Goal: Information Seeking & Learning: Learn about a topic

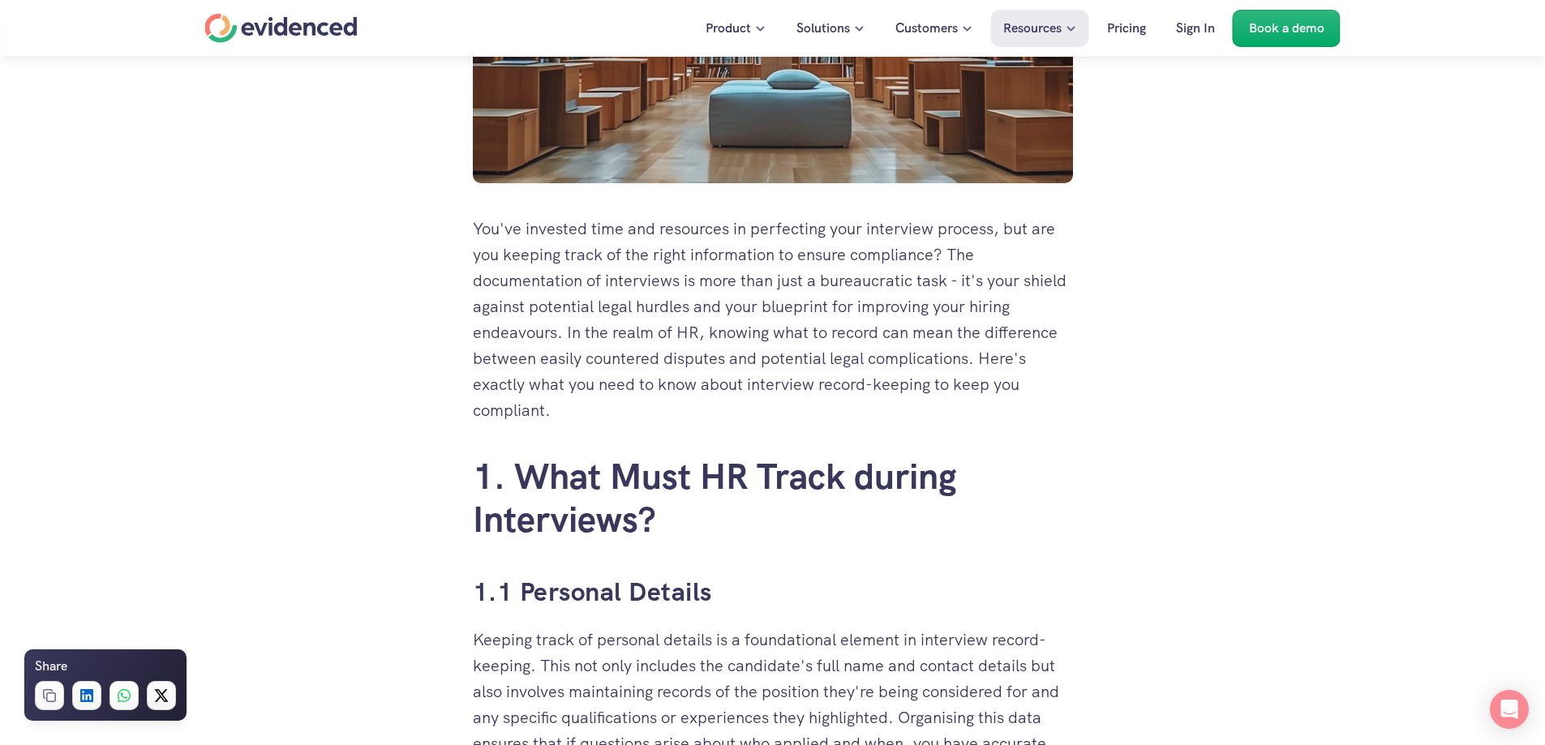
scroll to position [649, 0]
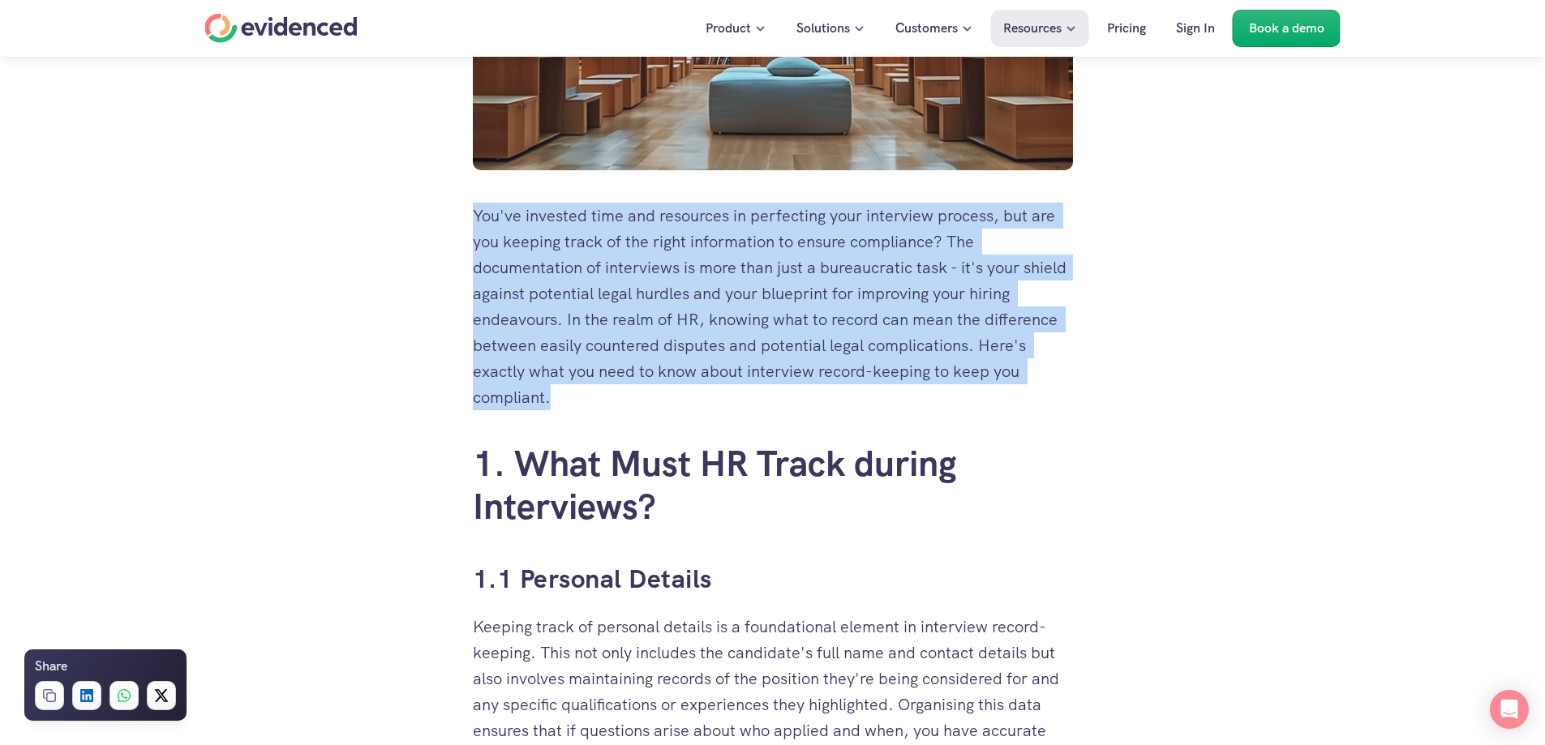
drag, startPoint x: 475, startPoint y: 211, endPoint x: 648, endPoint y: 397, distance: 254.2
click at [648, 397] on p "You've invested time and resources in perfecting your interview process, but ar…" at bounding box center [773, 307] width 600 height 208
copy p "You've invested time and resources in perfecting your interview process, but ar…"
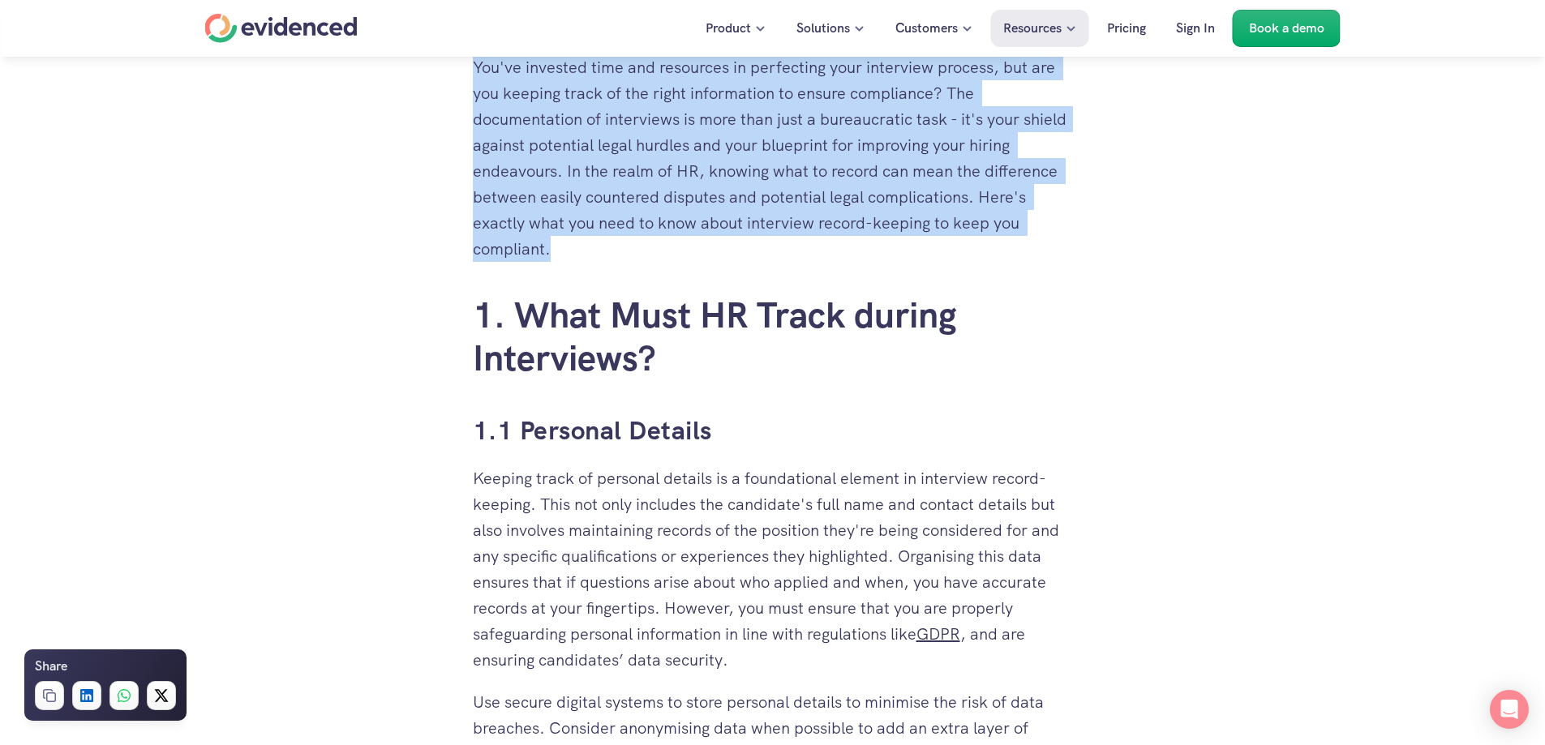
scroll to position [811, 0]
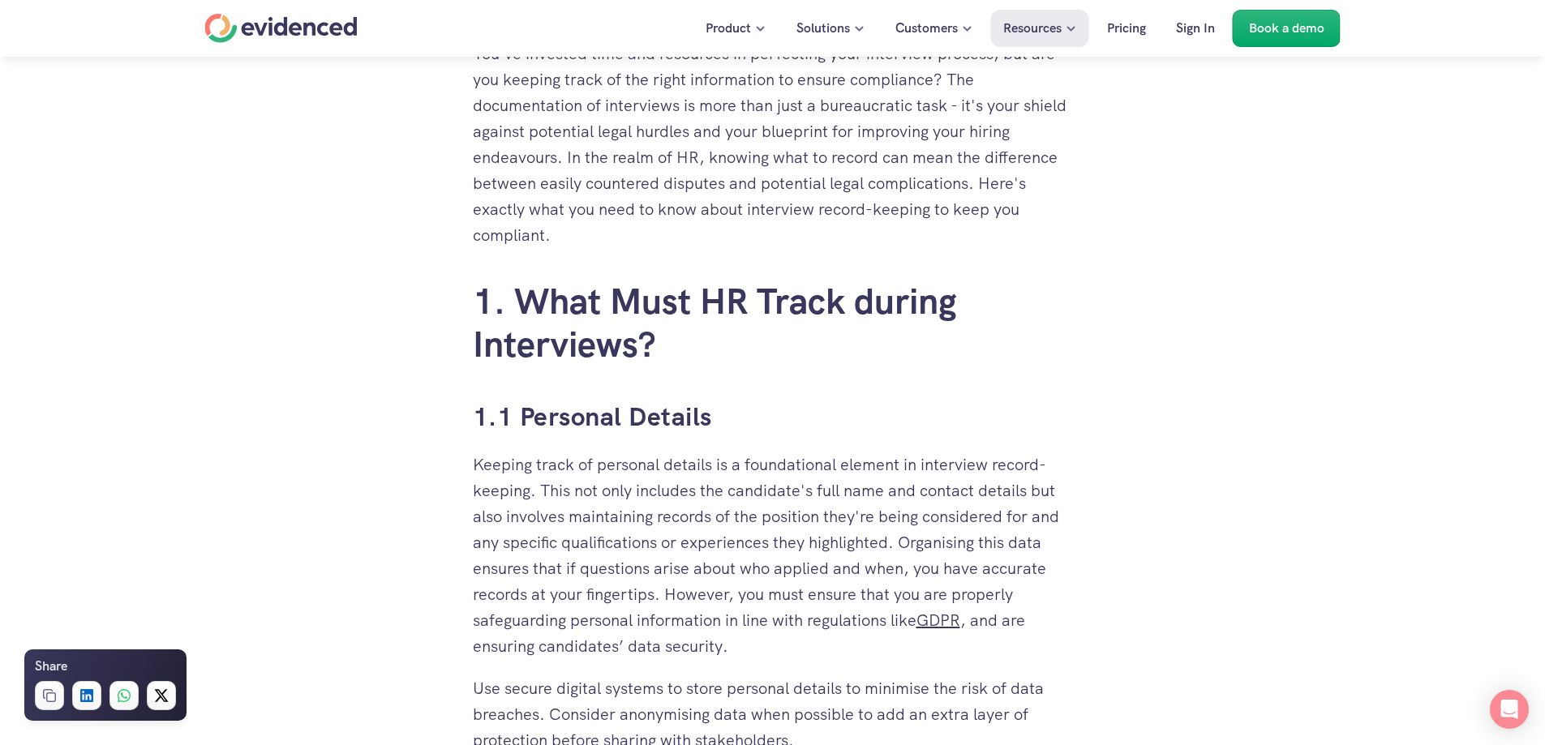
click at [752, 407] on h3 "1.1 Personal Details" at bounding box center [773, 417] width 600 height 36
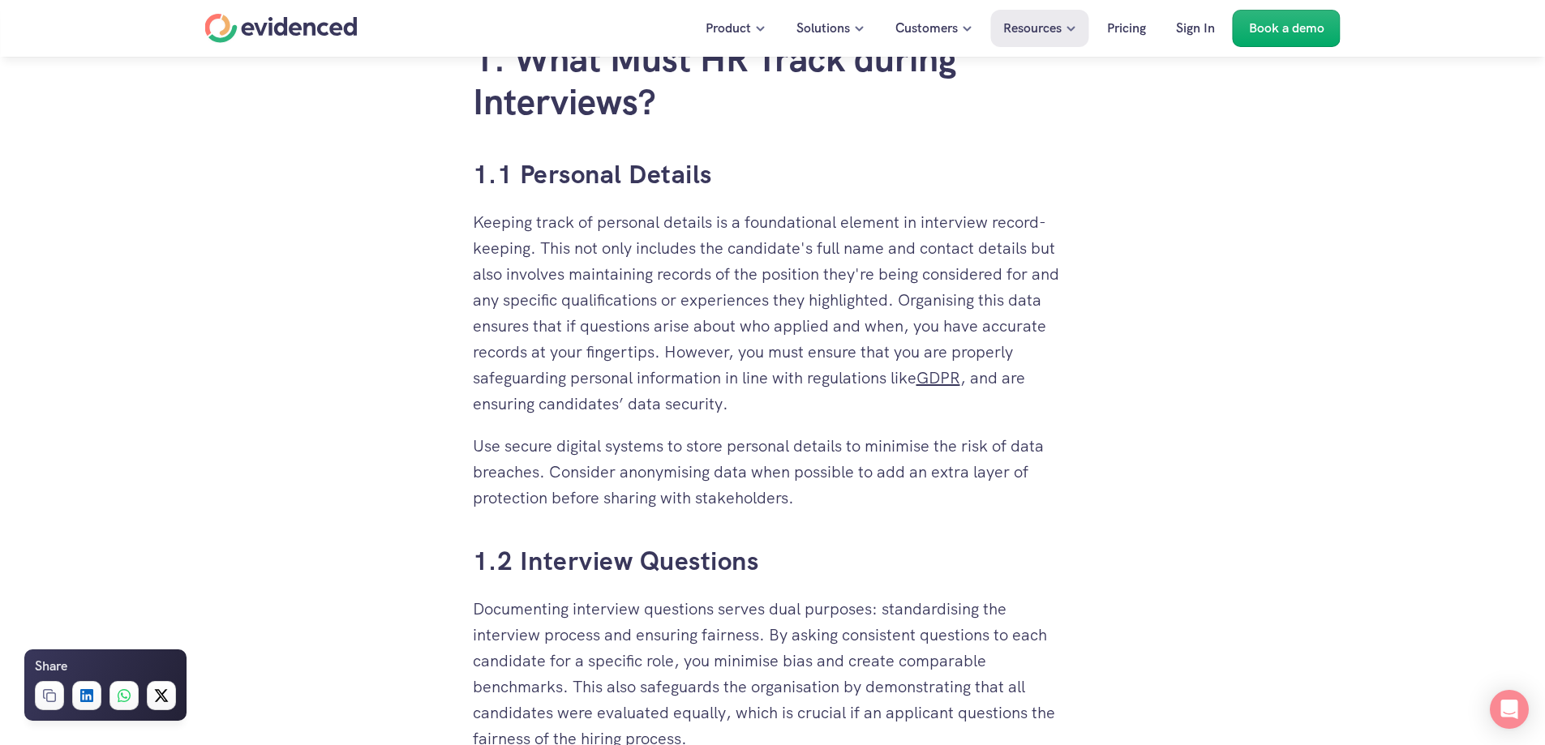
scroll to position [1054, 0]
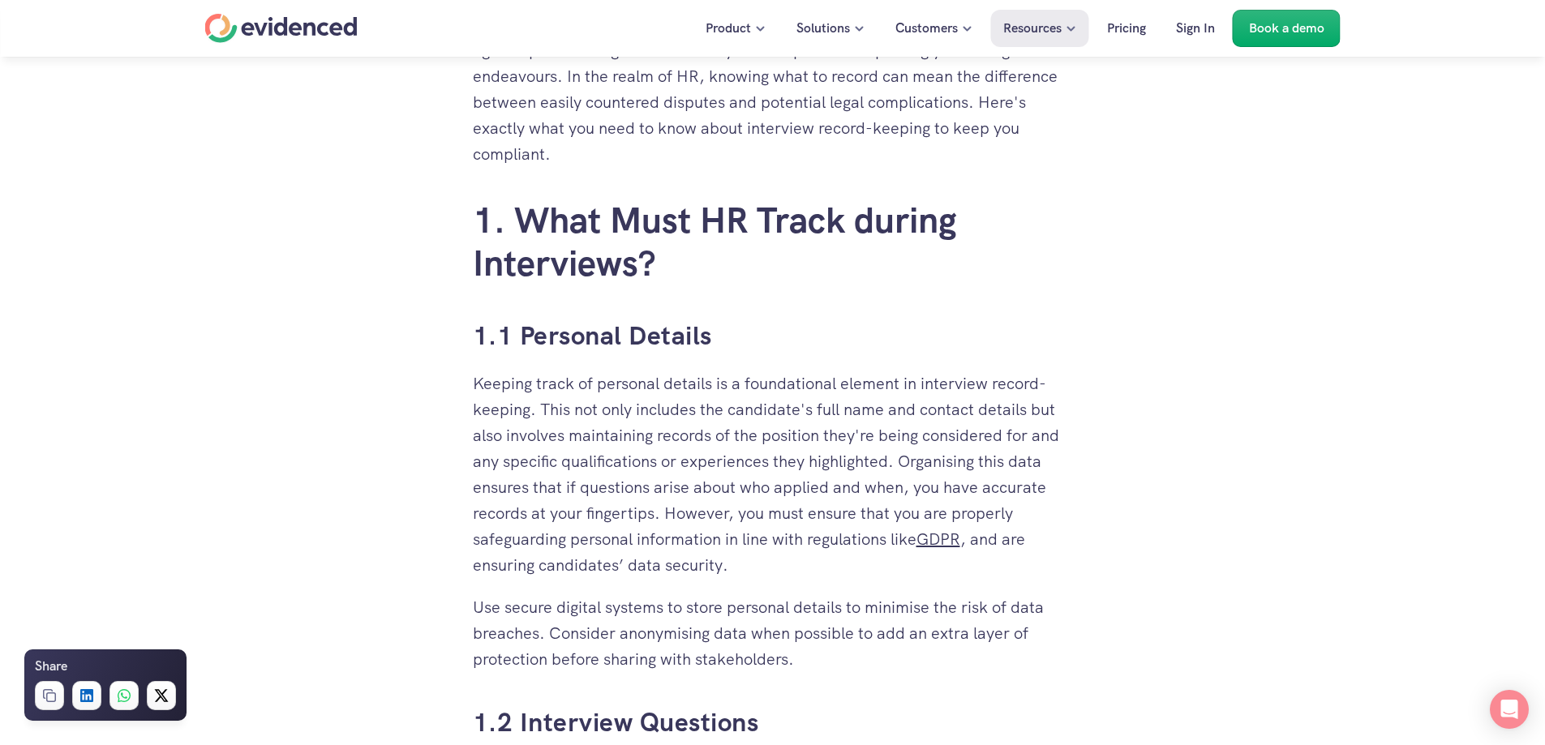
scroll to position [973, 0]
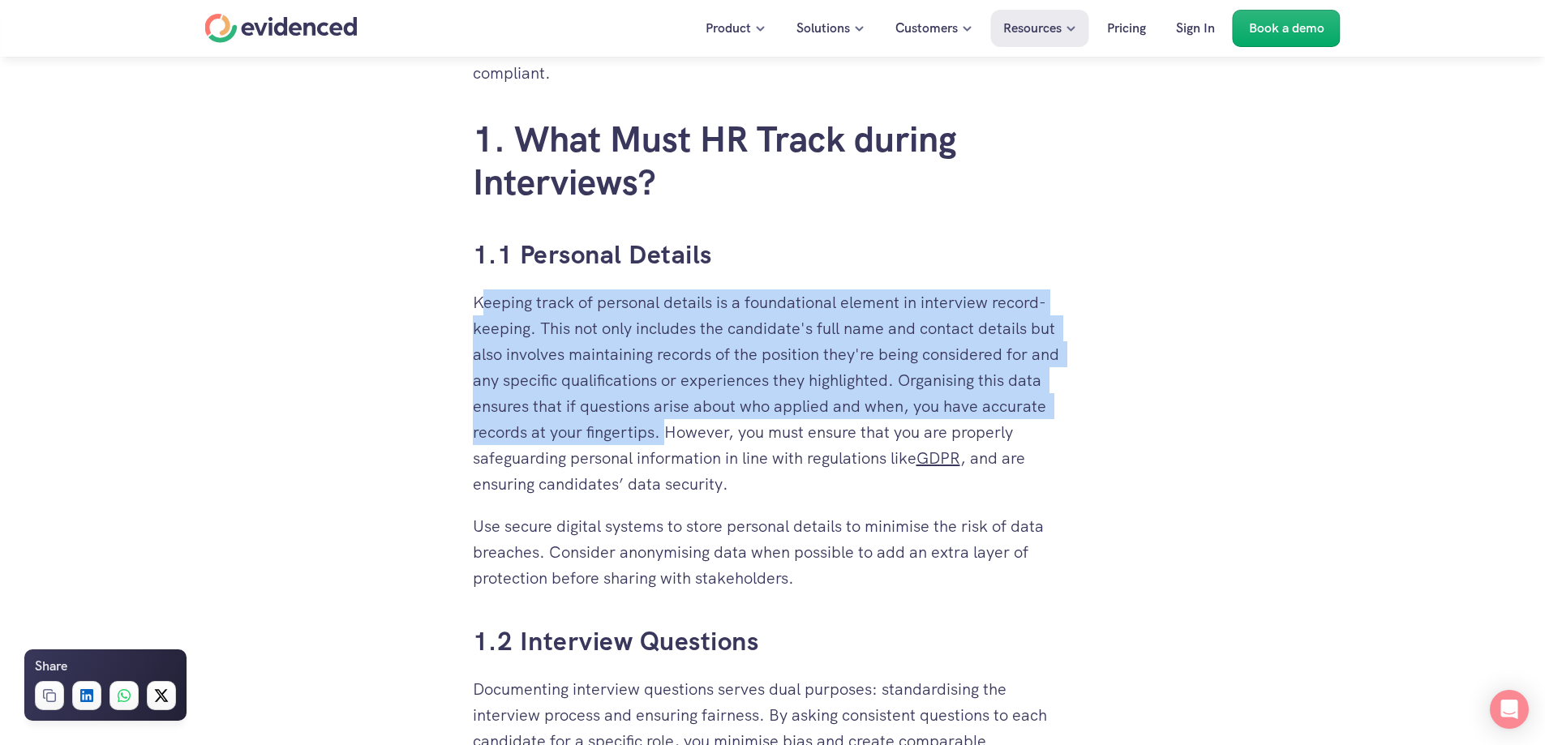
drag, startPoint x: 478, startPoint y: 303, endPoint x: 664, endPoint y: 439, distance: 230.3
click at [664, 439] on p "Keeping track of personal details is a foundational element in interview record…" at bounding box center [773, 393] width 600 height 208
copy p "eeping track of personal details is a foundational element in interview record-…"
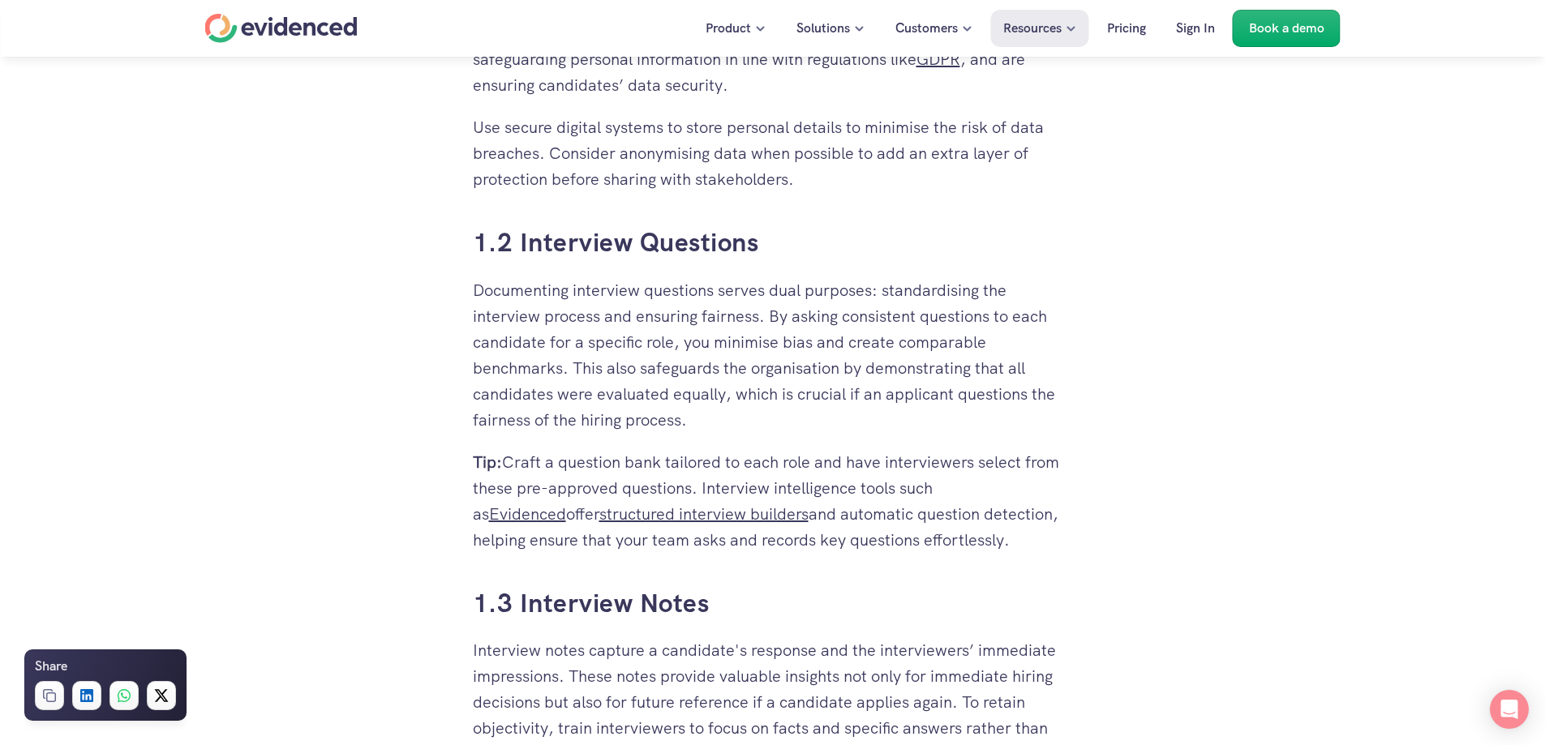
scroll to position [1378, 0]
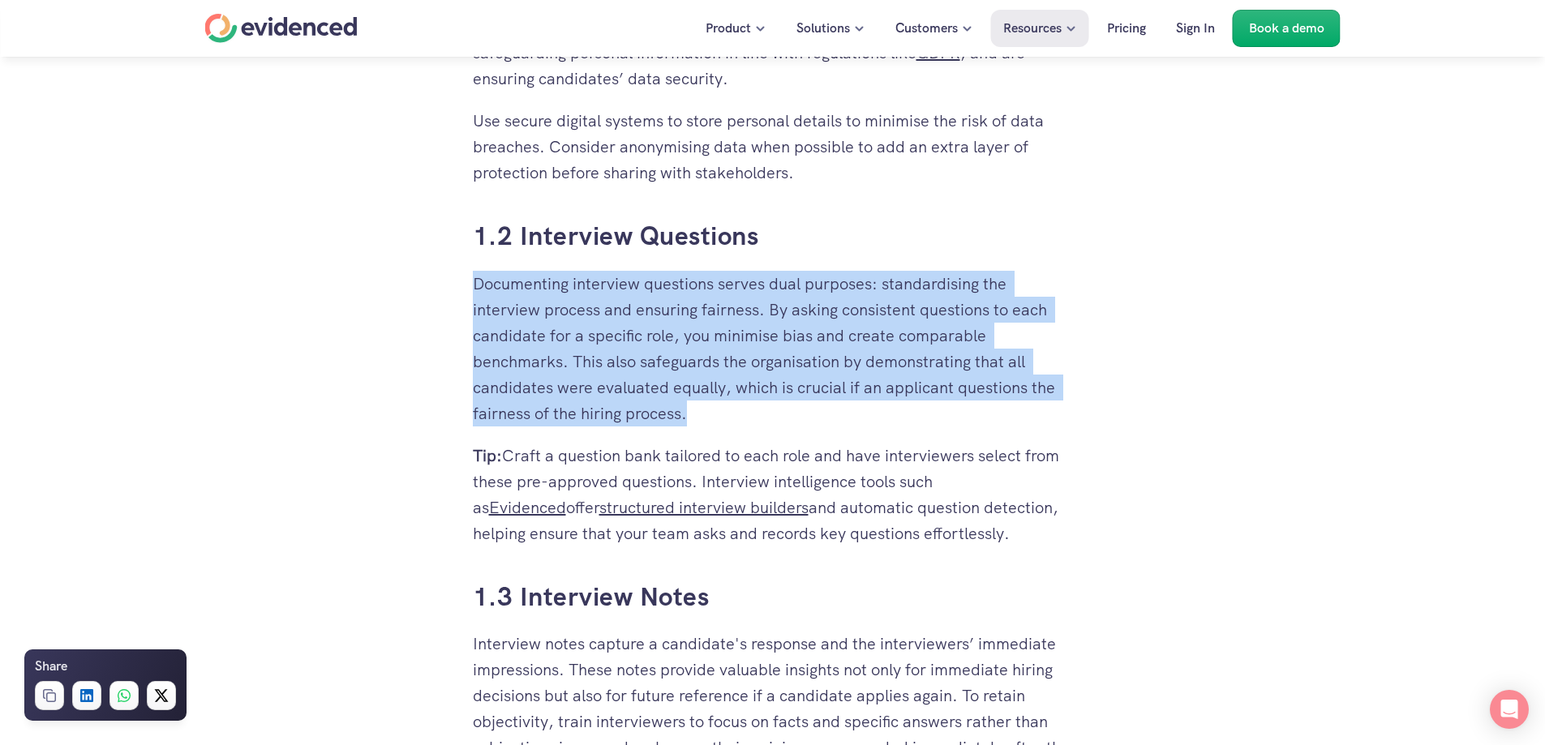
drag, startPoint x: 476, startPoint y: 284, endPoint x: 693, endPoint y: 338, distance: 224.0
click at [750, 402] on p "Documenting interview questions serves dual purposes: standardising the intervi…" at bounding box center [773, 349] width 600 height 156
copy p "Documenting interview questions serves dual purposes: standardising the intervi…"
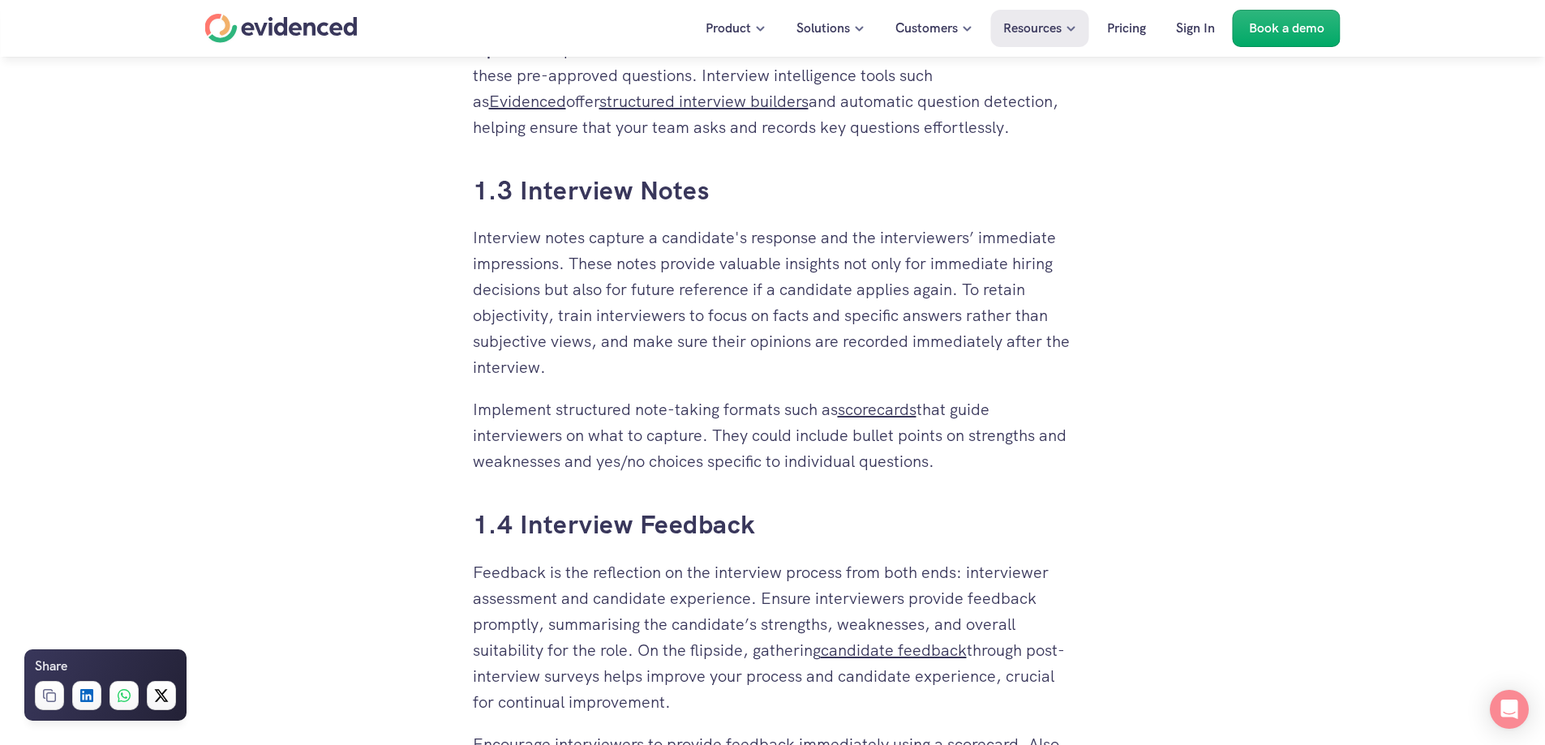
scroll to position [1784, 0]
drag, startPoint x: 473, startPoint y: 238, endPoint x: 611, endPoint y: 358, distance: 182.1
click at [611, 358] on p "Interview notes capture a candidate's response and the interviewers’ immediate …" at bounding box center [773, 303] width 600 height 156
copy p "Interview notes capture a candidate's response and the interviewers’ immediate …"
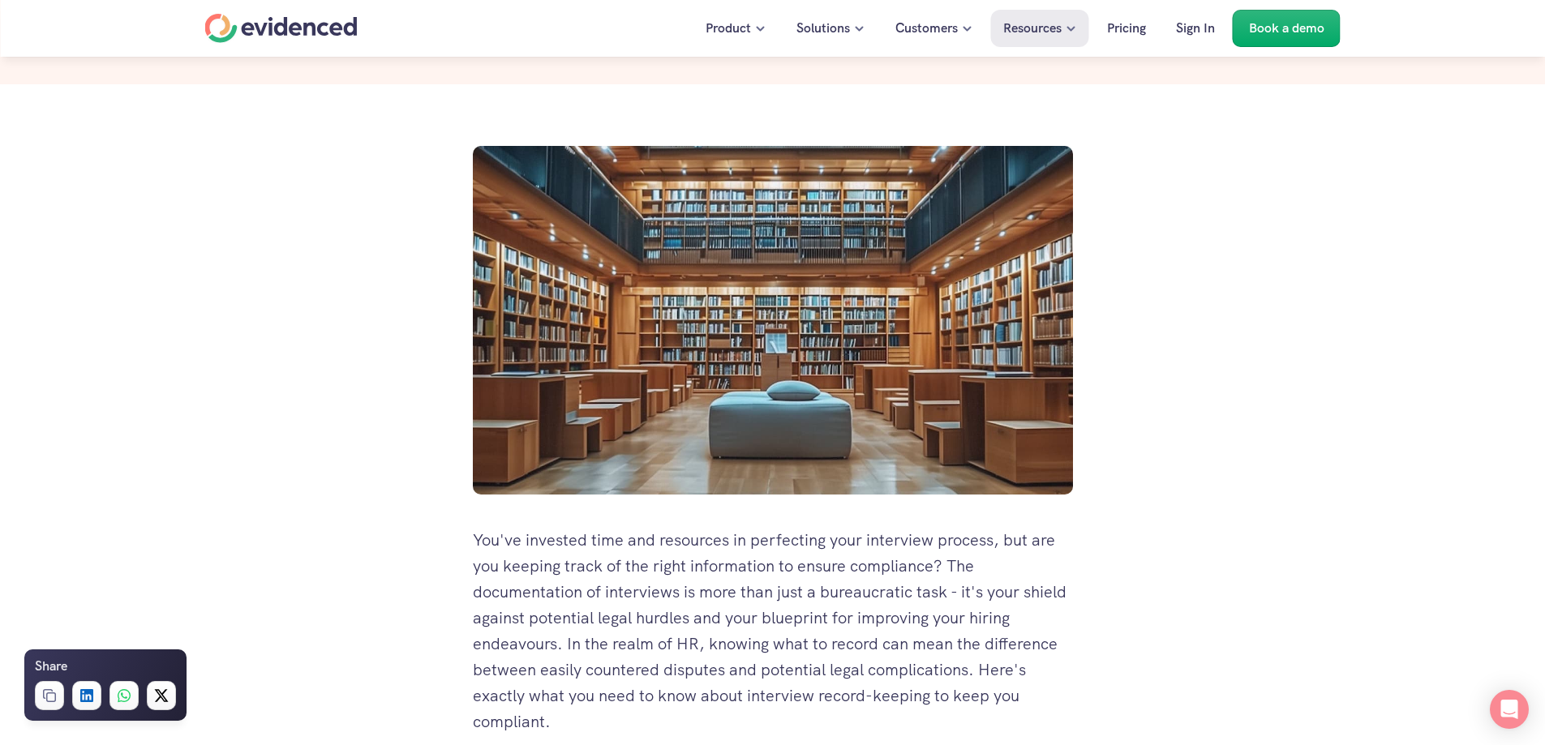
scroll to position [0, 0]
